Goal: Transaction & Acquisition: Purchase product/service

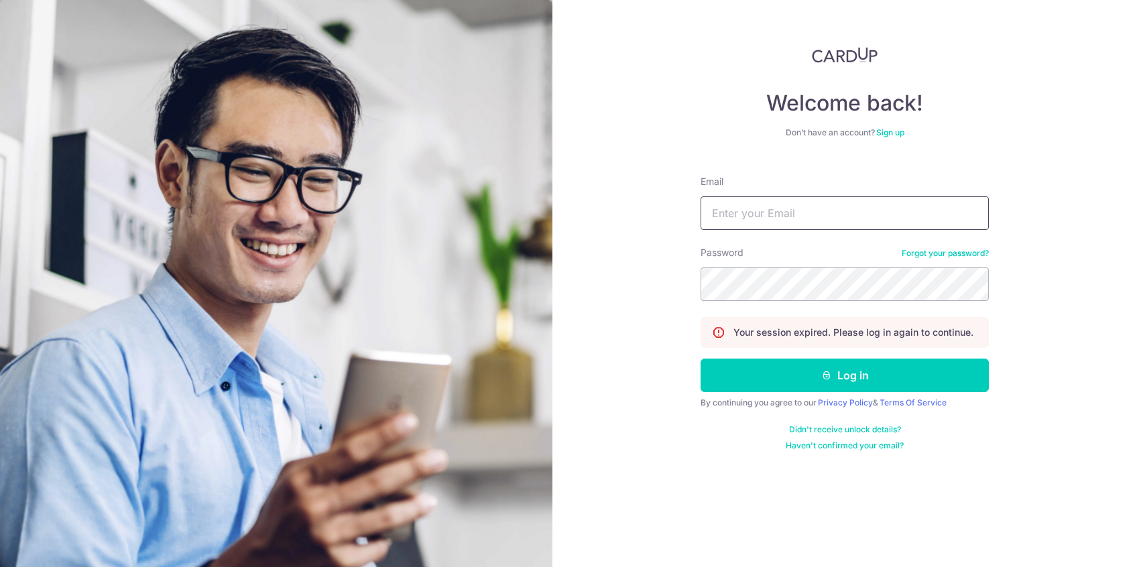
type input "[EMAIL_ADDRESS][DOMAIN_NAME]"
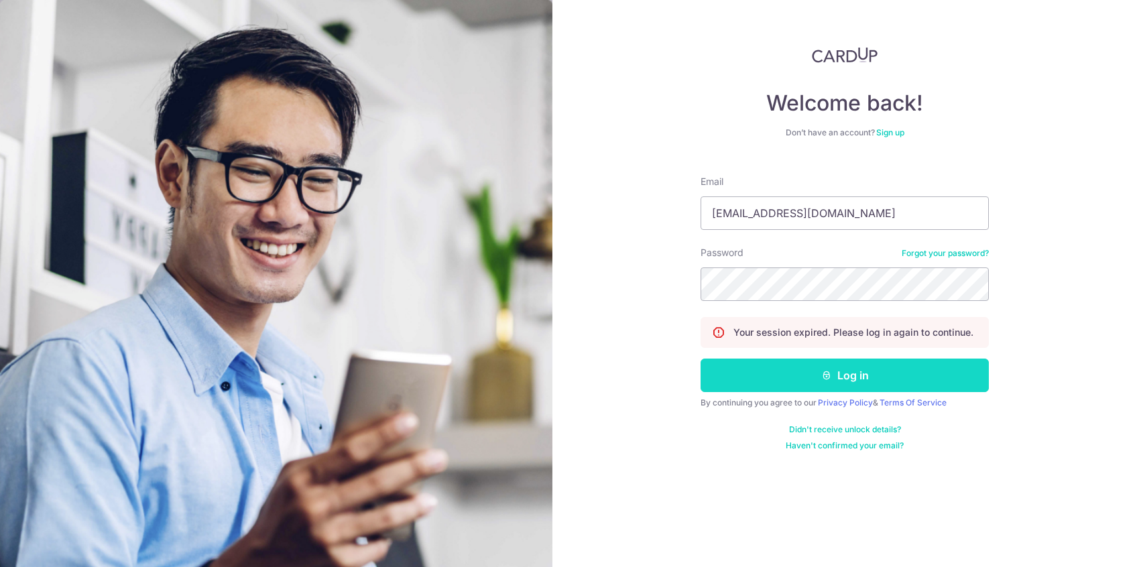
drag, startPoint x: 0, startPoint y: 0, endPoint x: 758, endPoint y: 372, distance: 844.3
click at [758, 372] on button "Log in" at bounding box center [844, 376] width 288 height 34
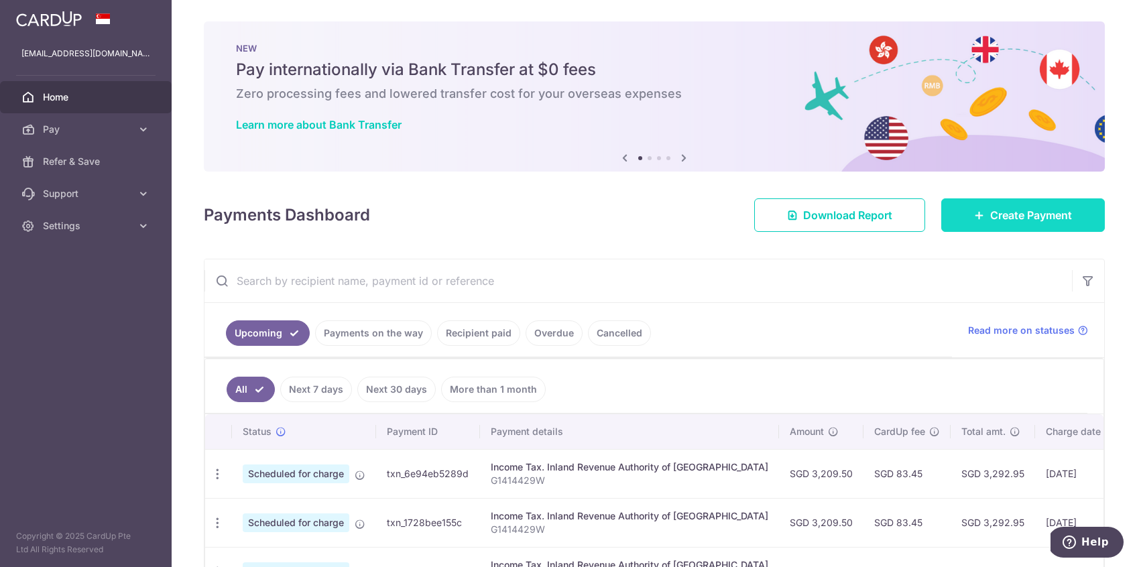
click at [1054, 214] on span "Create Payment" at bounding box center [1031, 215] width 82 height 16
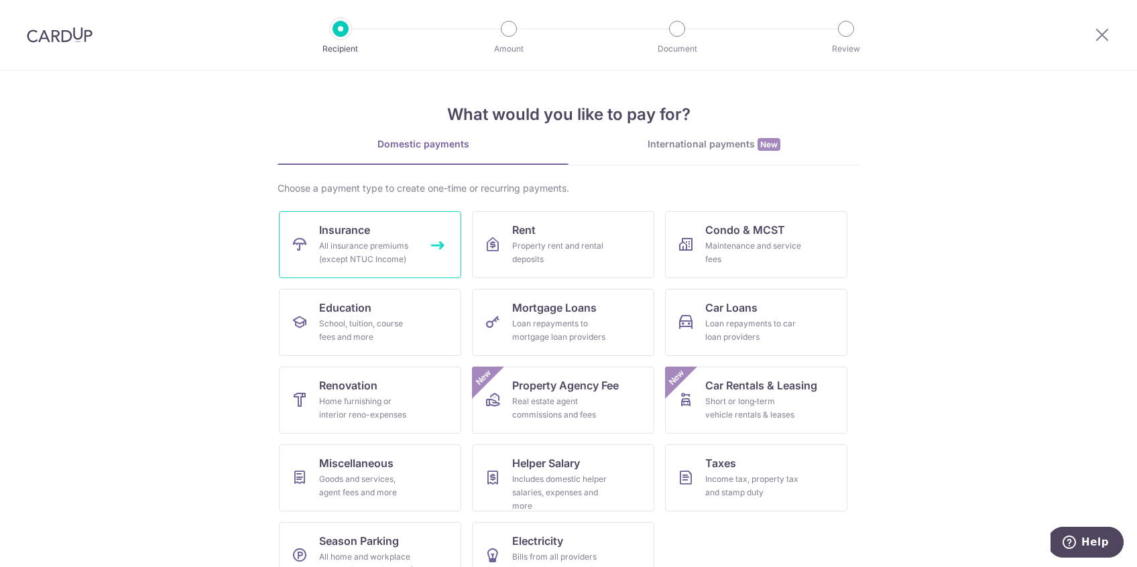
click at [346, 236] on span "Insurance" at bounding box center [344, 230] width 51 height 16
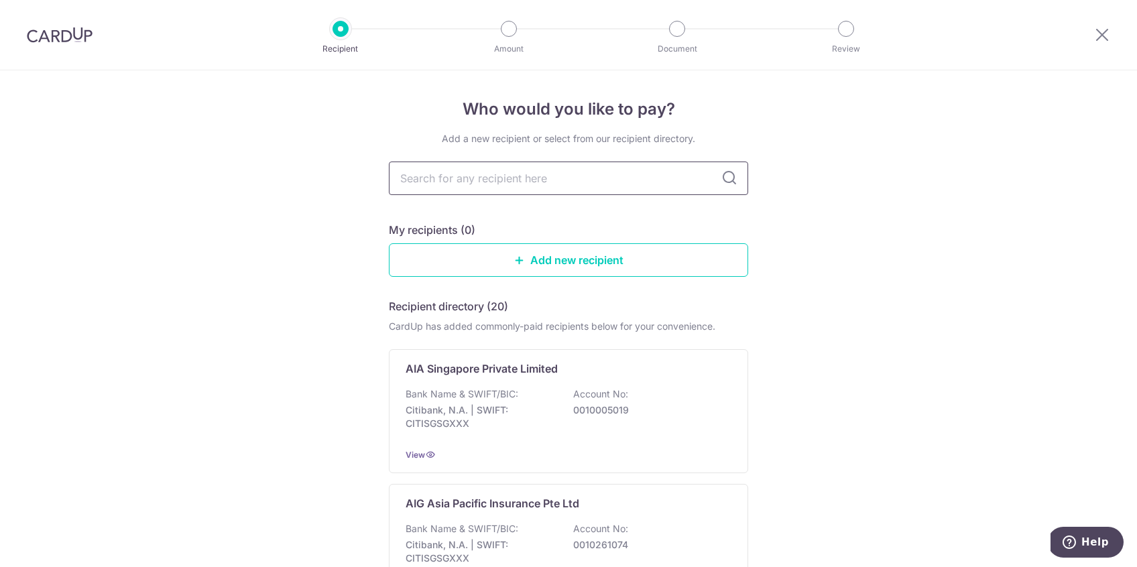
click at [468, 182] on input "text" at bounding box center [568, 179] width 359 height 34
click at [442, 253] on link "Add new recipient" at bounding box center [568, 260] width 359 height 34
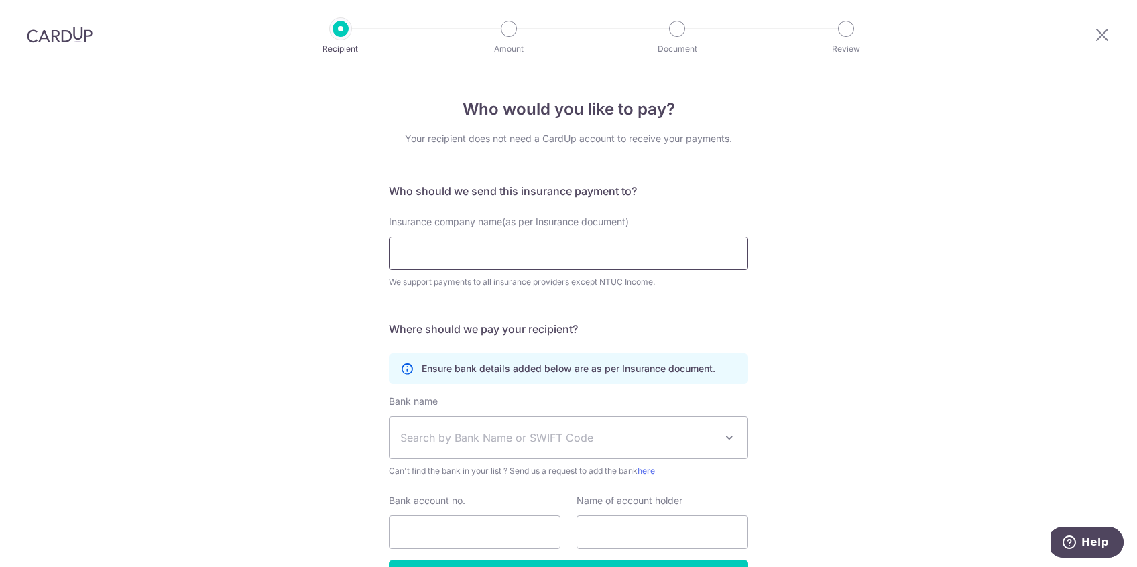
click at [442, 251] on input "Insurance company name(as per Insurance document)" at bounding box center [568, 254] width 359 height 34
click at [1099, 33] on icon at bounding box center [1102, 34] width 16 height 17
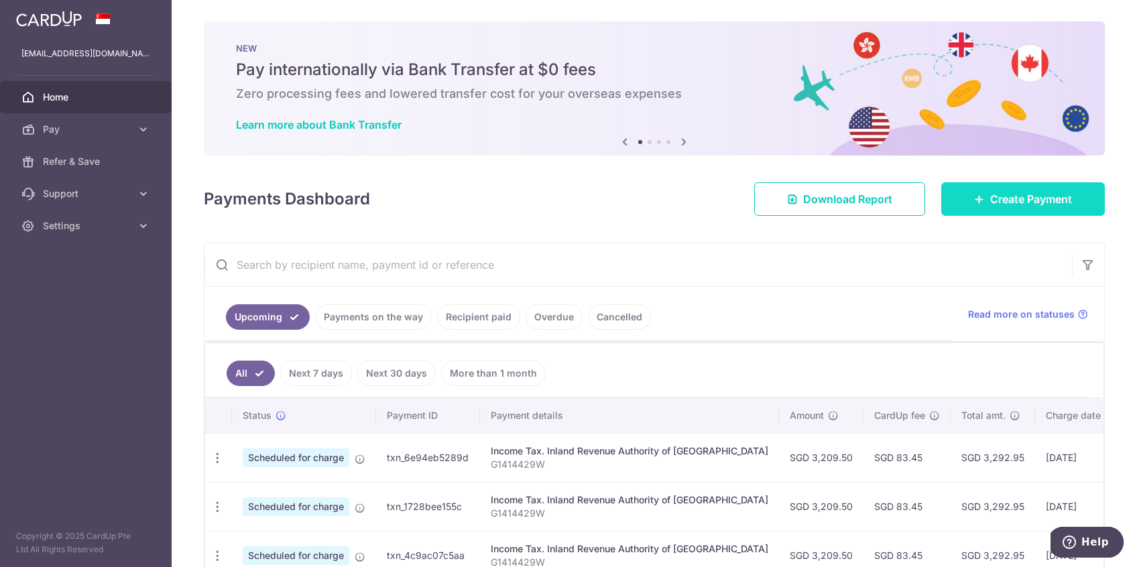
click at [1035, 204] on span "Create Payment" at bounding box center [1031, 199] width 82 height 16
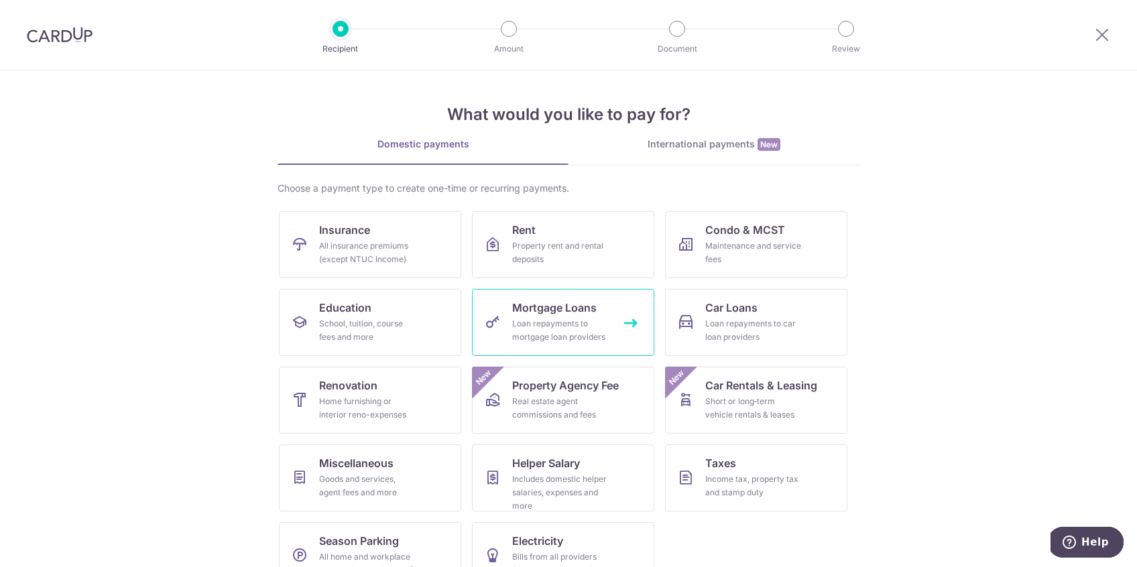
click at [533, 332] on div "Loan repayments to mortgage loan providers" at bounding box center [560, 330] width 97 height 27
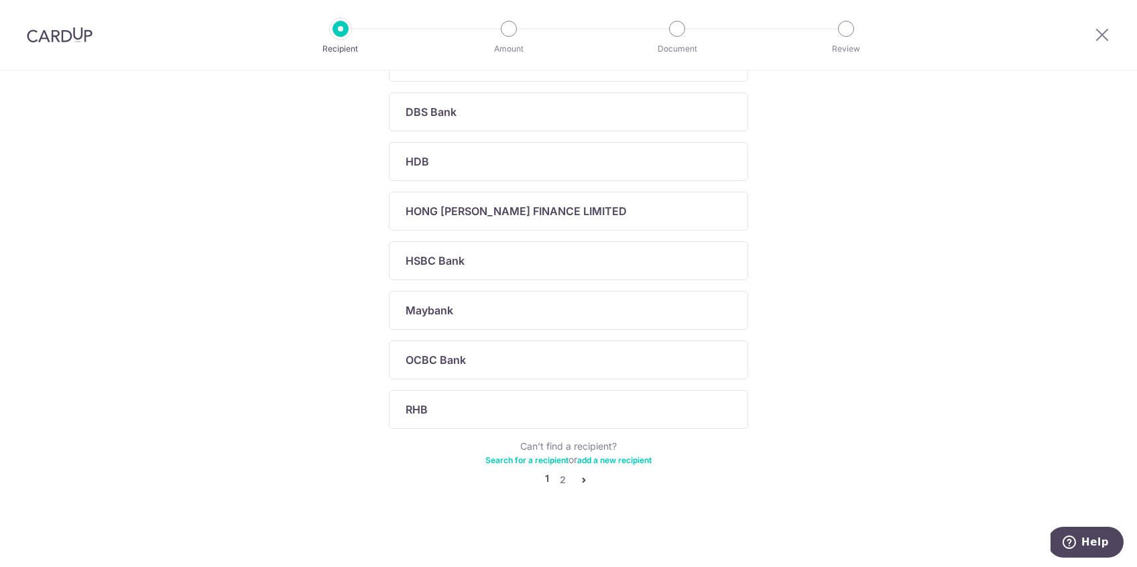
scroll to position [120, 0]
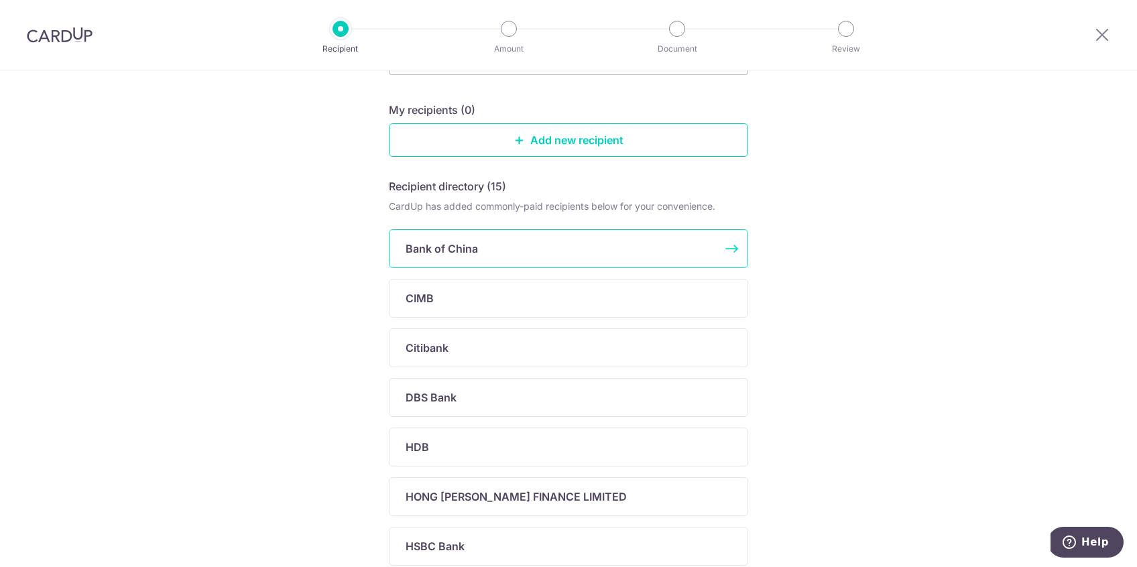
click at [474, 254] on p "Bank of China" at bounding box center [441, 249] width 72 height 16
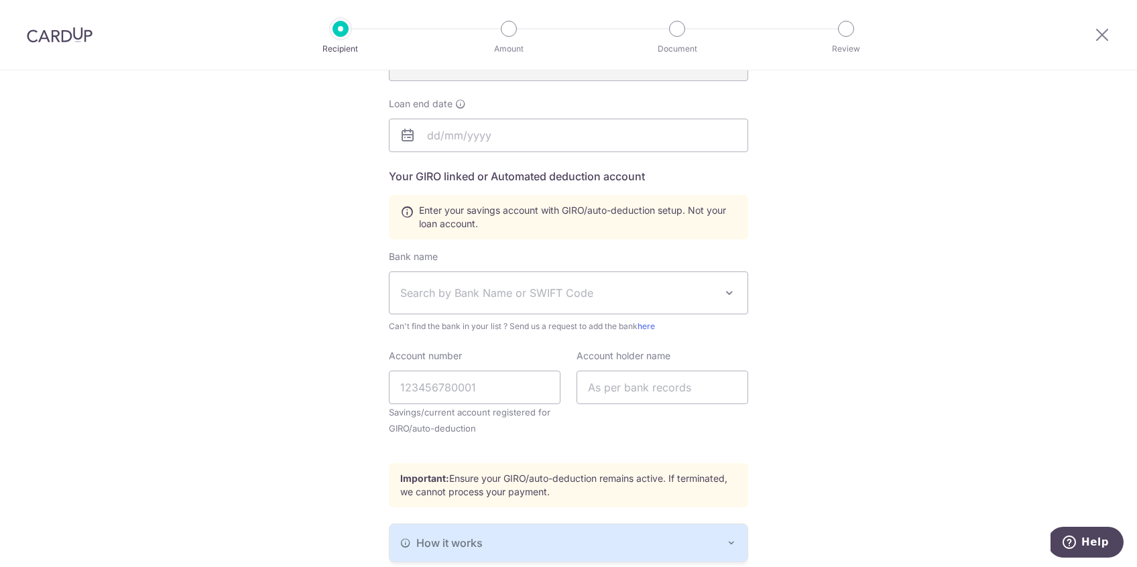
scroll to position [171, 0]
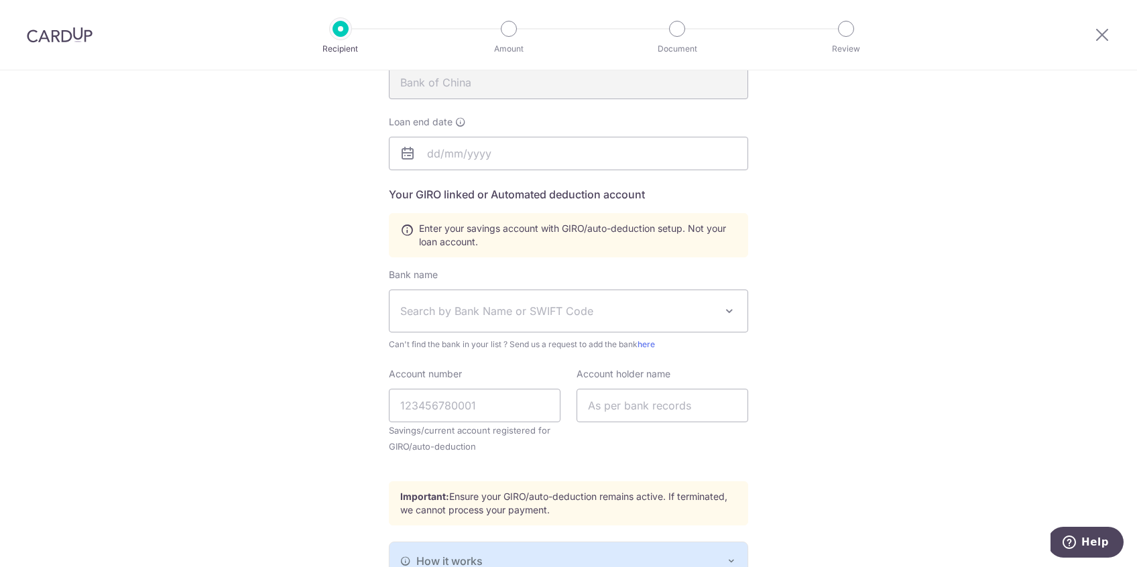
click at [503, 325] on span "Search by Bank Name or SWIFT Code" at bounding box center [568, 311] width 358 height 42
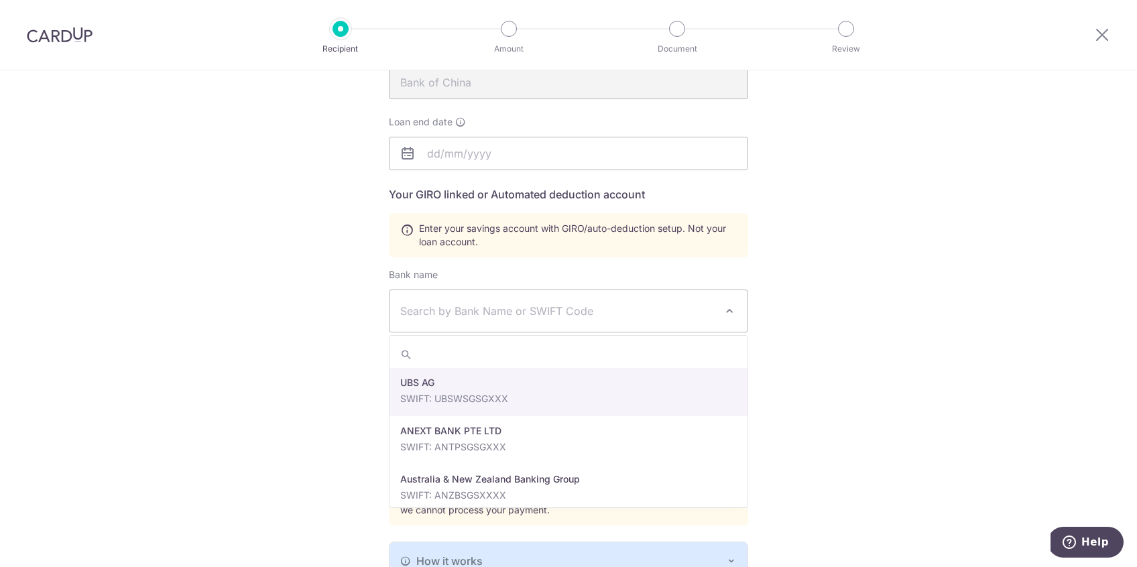
click at [822, 328] on div "Who would you like to pay? Your recipient does not need a CardUp account to rec…" at bounding box center [568, 295] width 1137 height 793
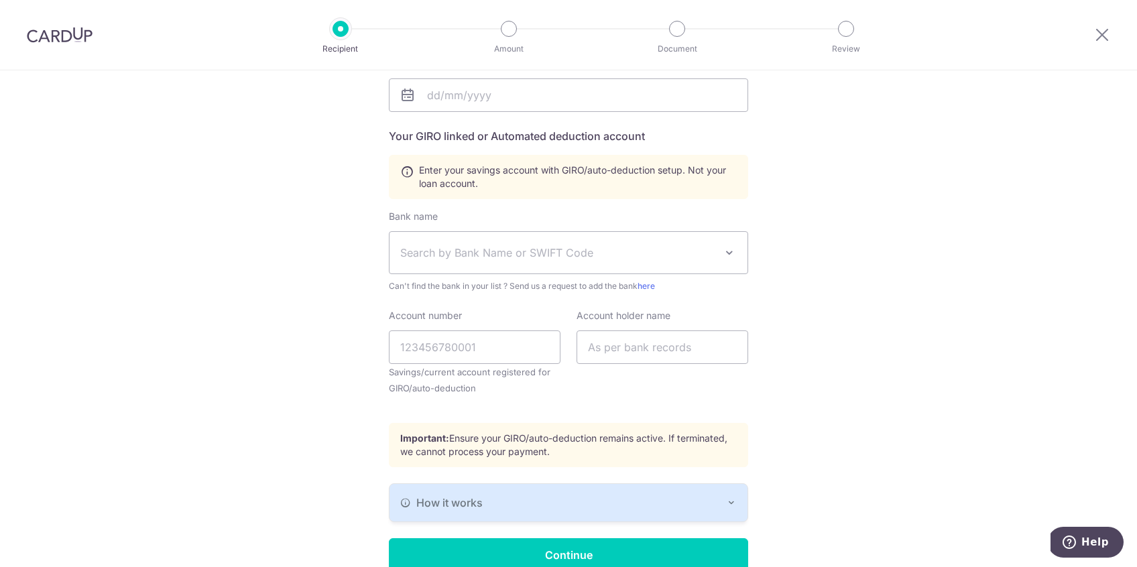
scroll to position [297, 0]
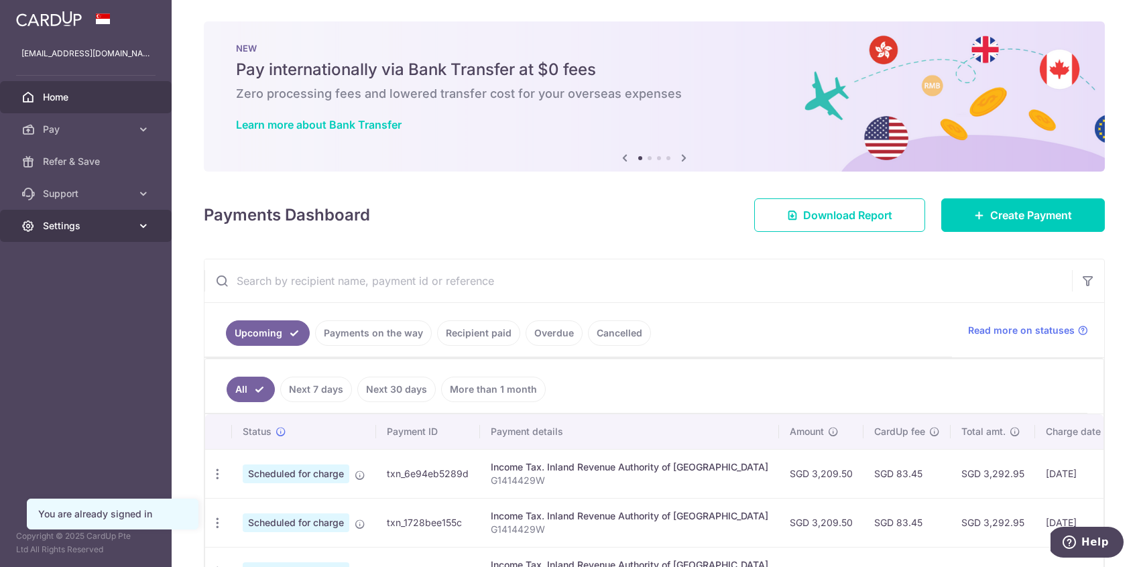
click at [92, 233] on link "Settings" at bounding box center [86, 226] width 172 height 32
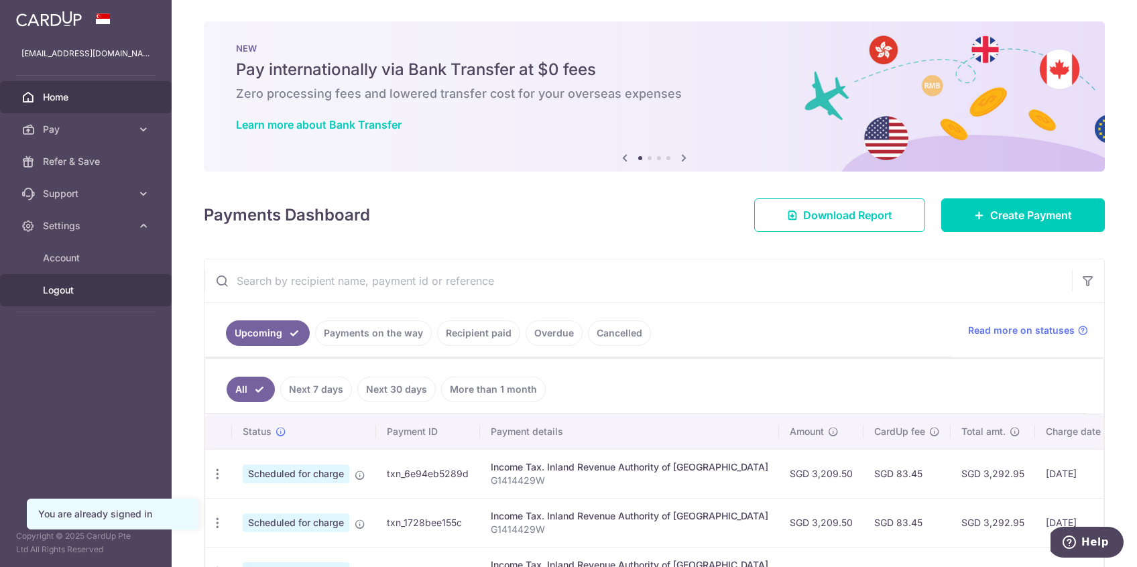
click at [78, 288] on span "Logout" at bounding box center [87, 289] width 88 height 13
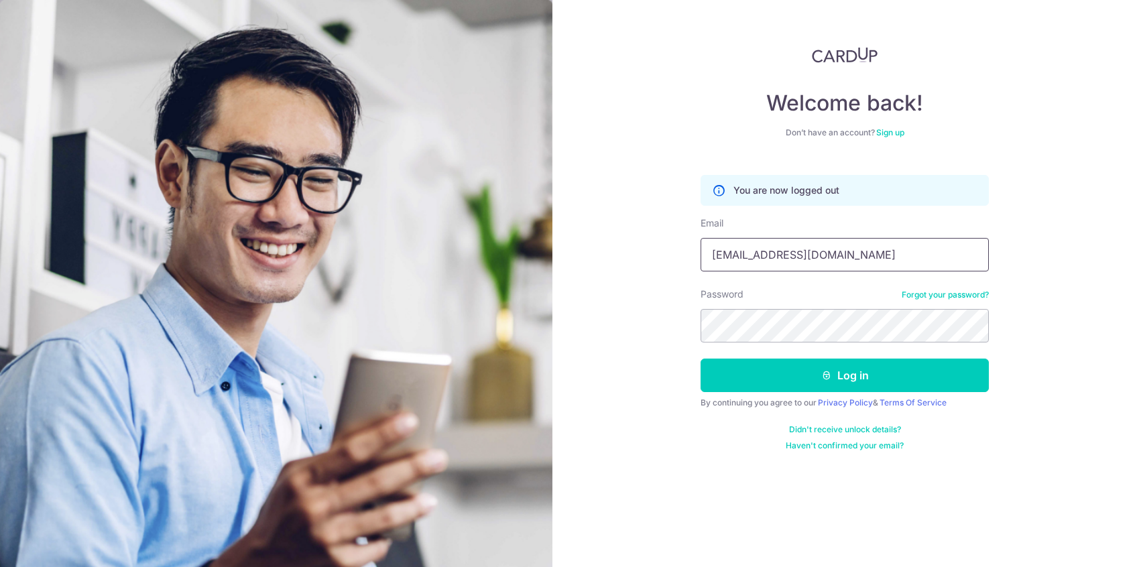
click at [853, 248] on input "[EMAIL_ADDRESS][DOMAIN_NAME]" at bounding box center [844, 255] width 288 height 34
drag, startPoint x: 853, startPoint y: 249, endPoint x: 733, endPoint y: 249, distance: 120.6
click at [733, 249] on input "[EMAIL_ADDRESS][DOMAIN_NAME]" at bounding box center [844, 255] width 288 height 34
type input "jonnydapop@gmail.com"
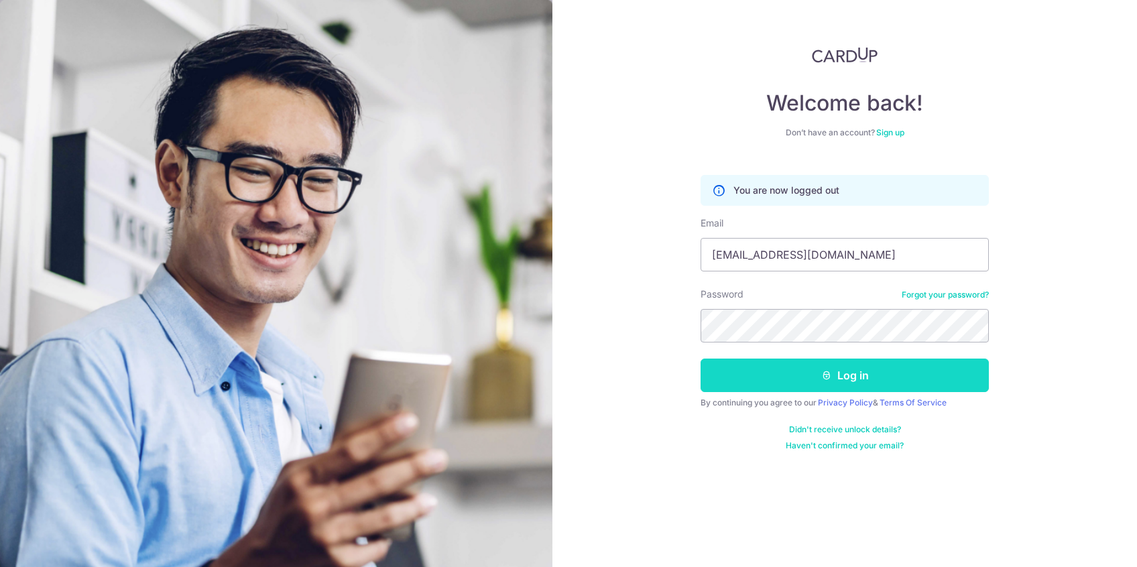
click at [793, 363] on button "Log in" at bounding box center [844, 376] width 288 height 34
